Goal: Information Seeking & Learning: Learn about a topic

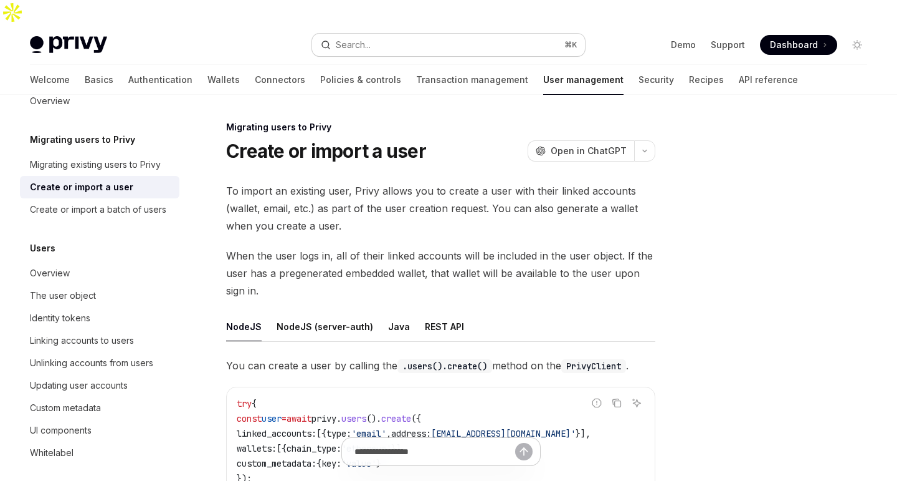
click at [406, 34] on button "Search... ⌘ K" at bounding box center [448, 45] width 272 height 22
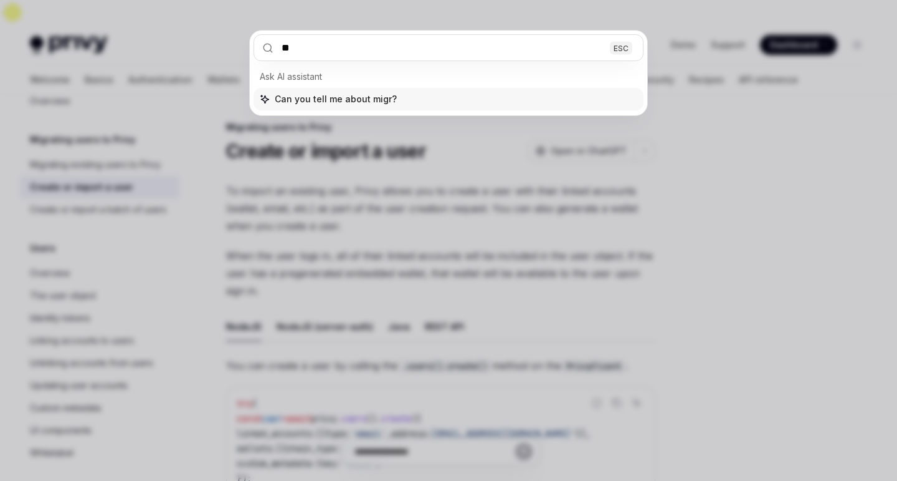
type input "*"
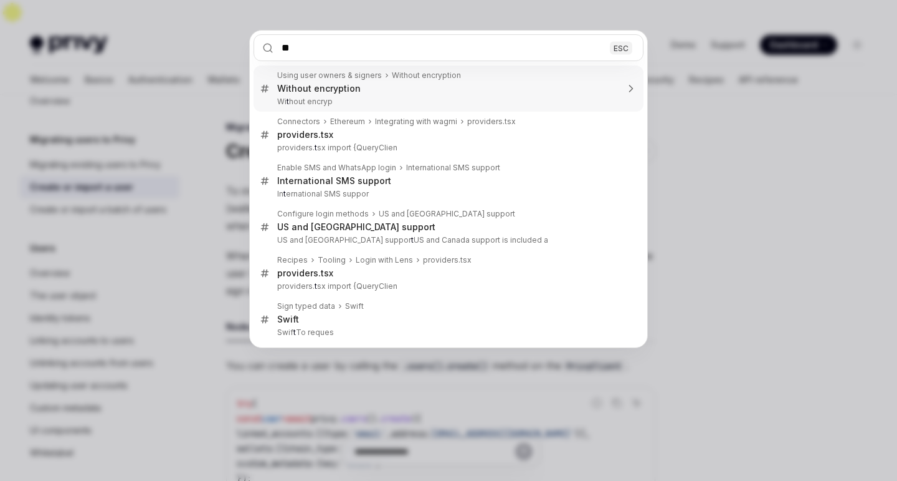
type input "***"
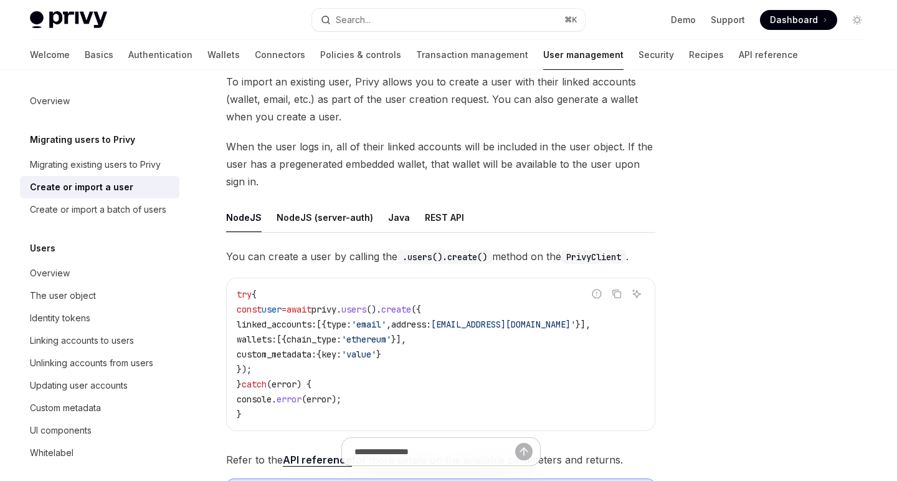
scroll to position [107, 0]
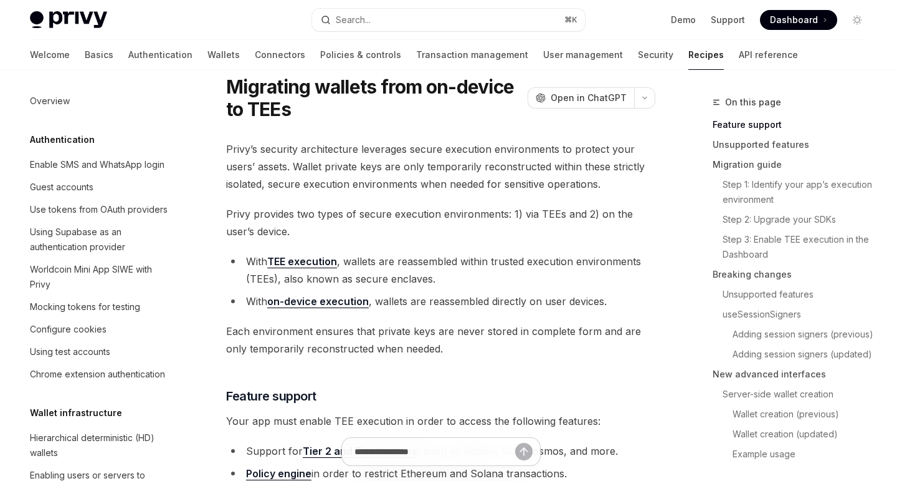
scroll to position [289, 0]
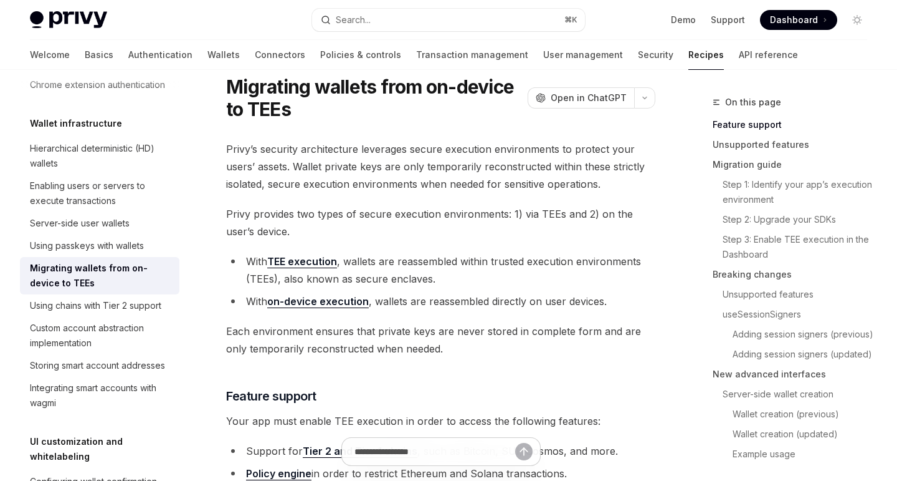
type textarea "*"
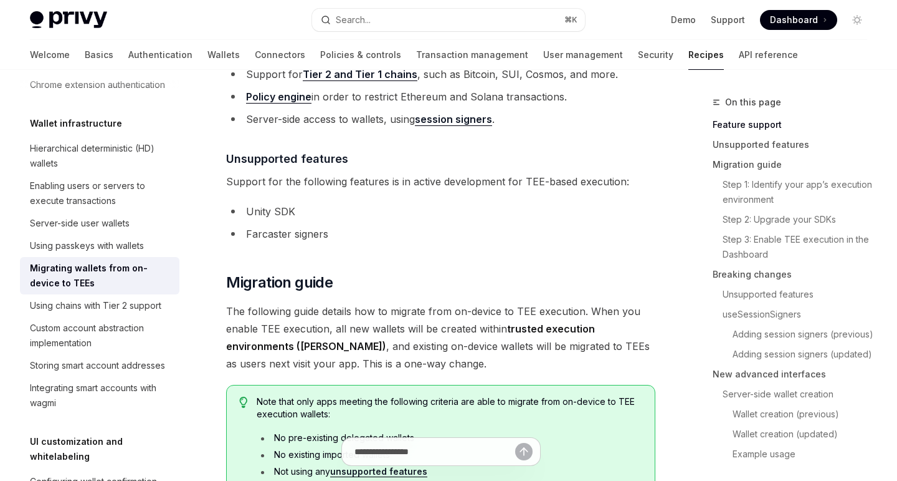
scroll to position [491, 0]
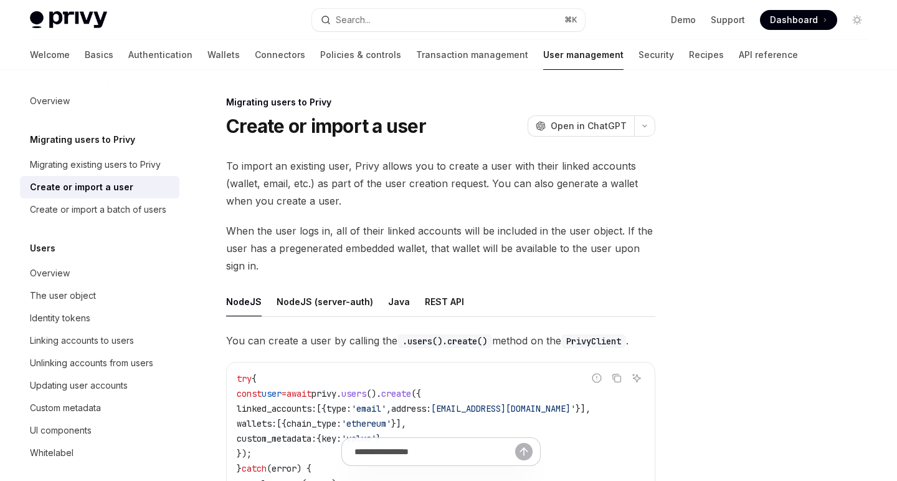
type textarea "*"
